Goal: Information Seeking & Learning: Learn about a topic

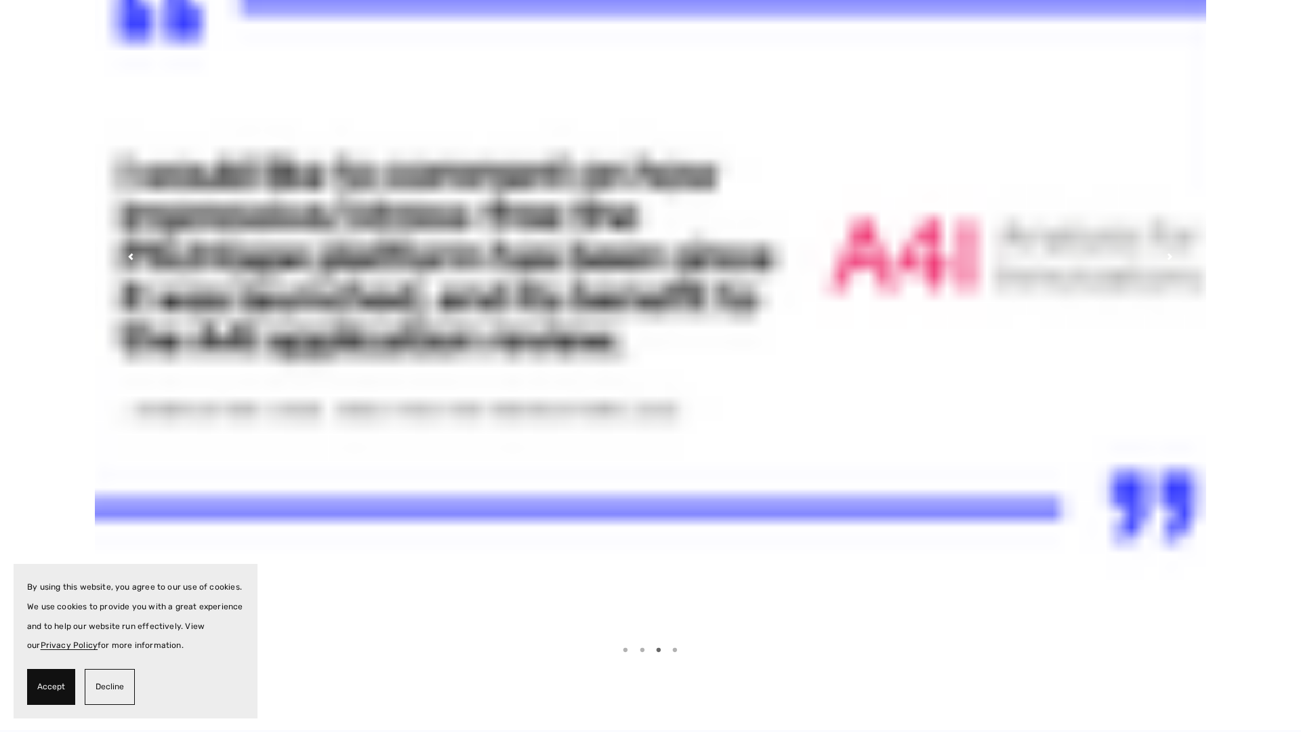
scroll to position [61, 0]
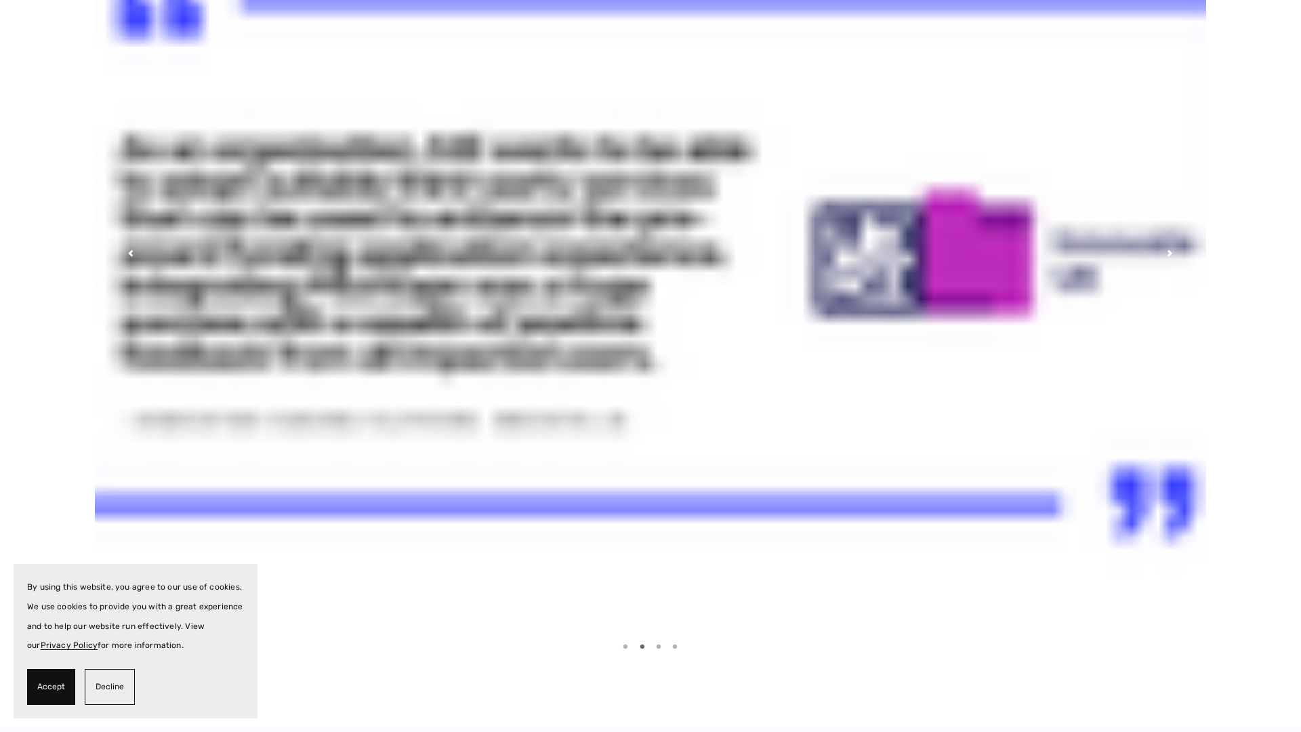
scroll to position [63, 0]
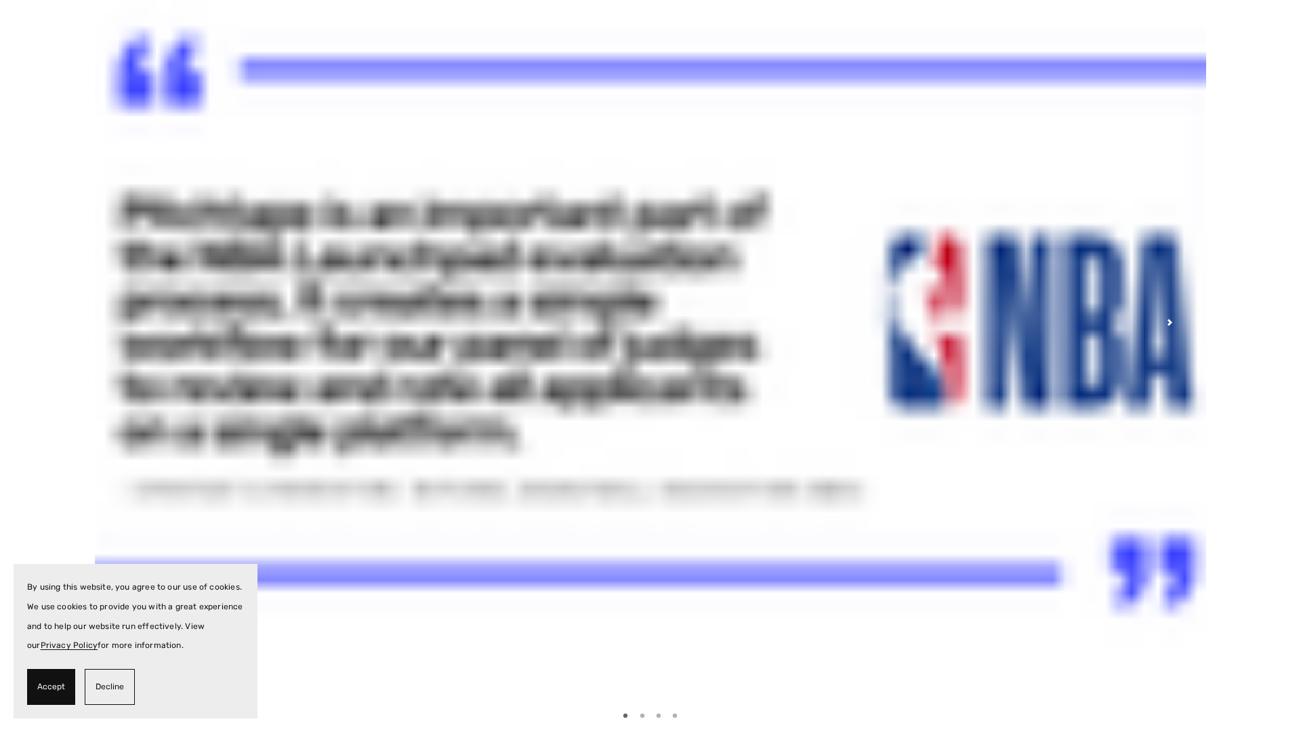
scroll to position [19, 0]
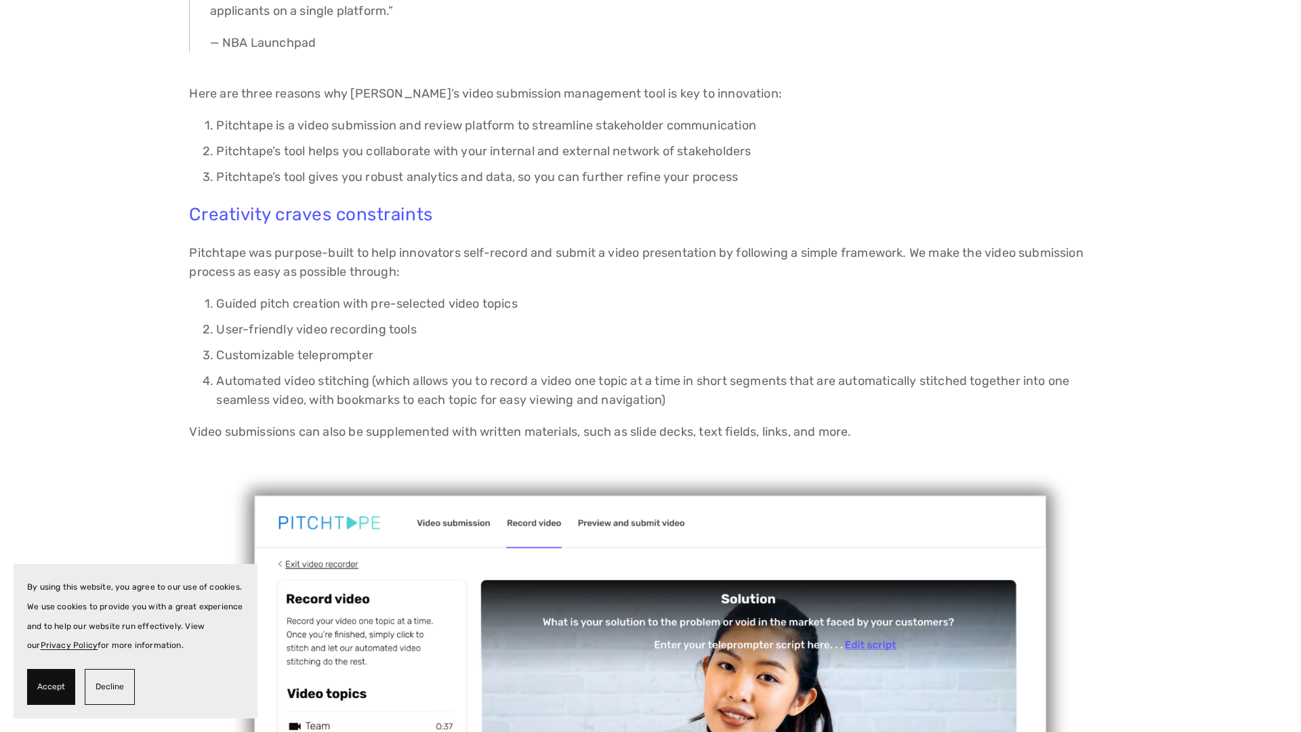
scroll to position [465, 0]
